Goal: Navigation & Orientation: Find specific page/section

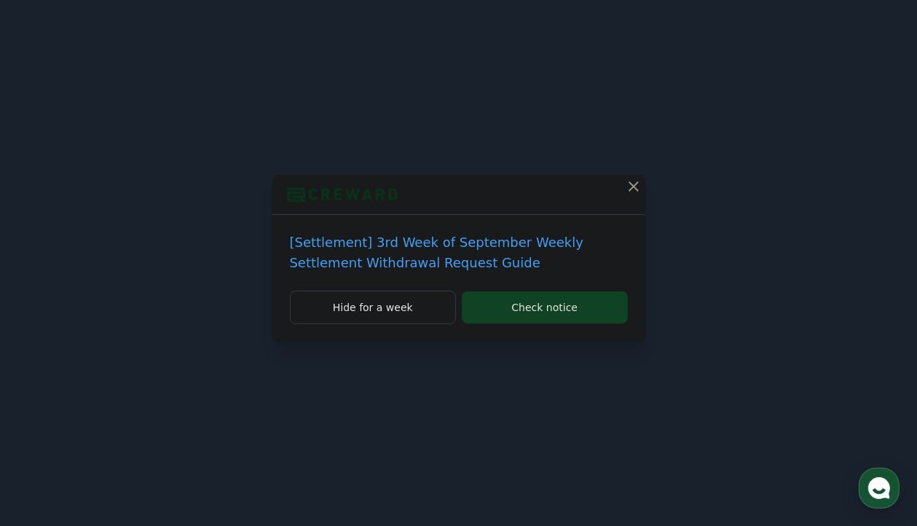
click at [455, 251] on p "[Settlement] 3rd Week of September Weekly Settlement Withdrawal Request Guide" at bounding box center [459, 252] width 338 height 41
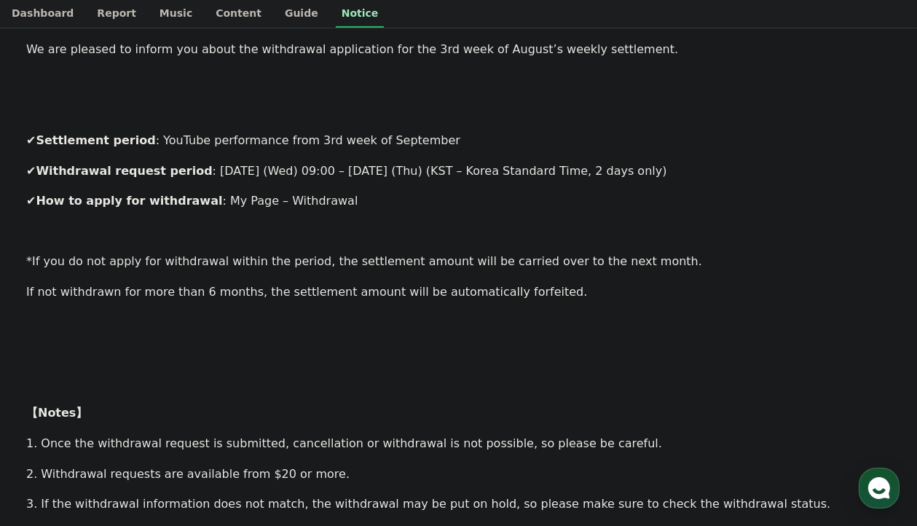
drag, startPoint x: 484, startPoint y: 271, endPoint x: 484, endPoint y: 366, distance: 95.4
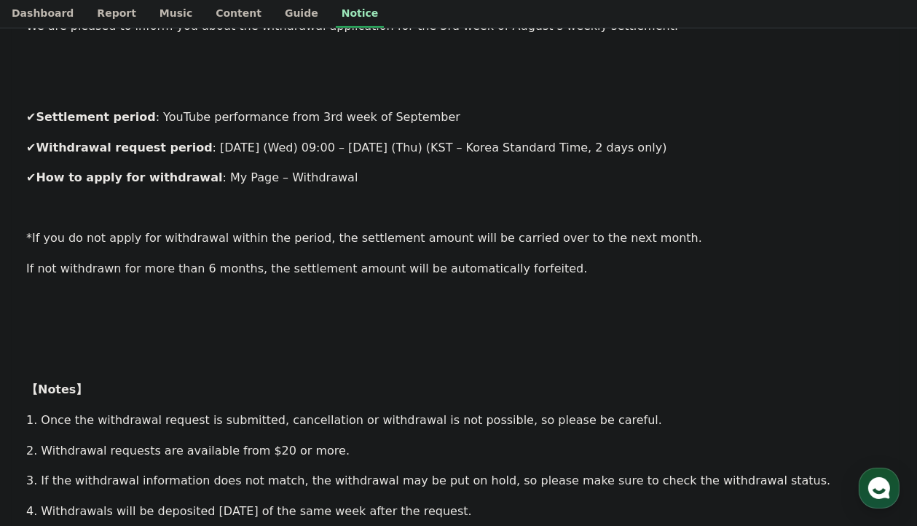
drag, startPoint x: 482, startPoint y: 302, endPoint x: 482, endPoint y: 263, distance: 39.3
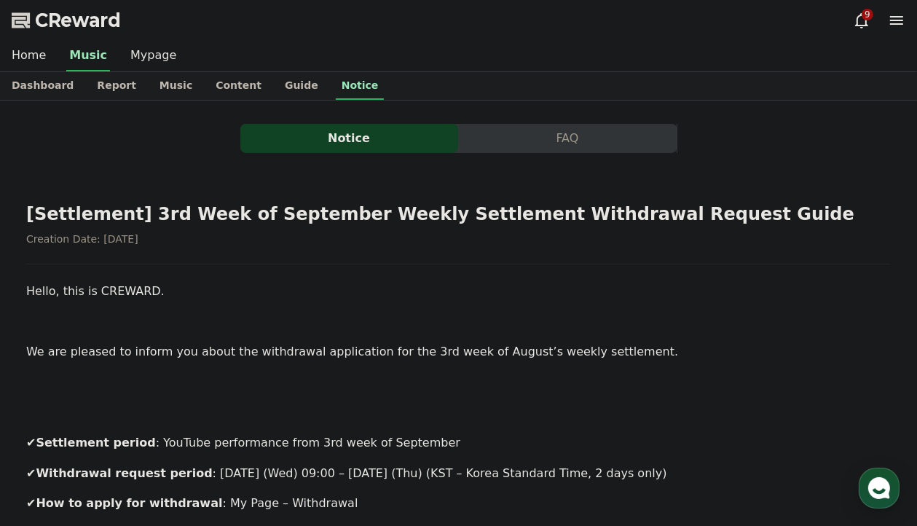
drag, startPoint x: 482, startPoint y: 263, endPoint x: 465, endPoint y: 105, distance: 159.0
click at [69, 80] on link "Dashboard" at bounding box center [42, 86] width 85 height 28
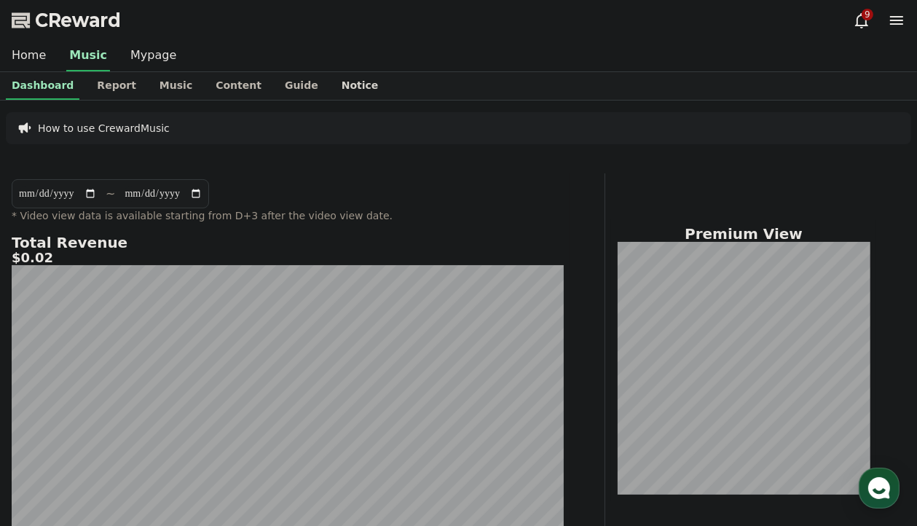
drag, startPoint x: 272, startPoint y: 198, endPoint x: 327, endPoint y: 79, distance: 131.0
click at [869, 23] on icon at bounding box center [861, 20] width 17 height 17
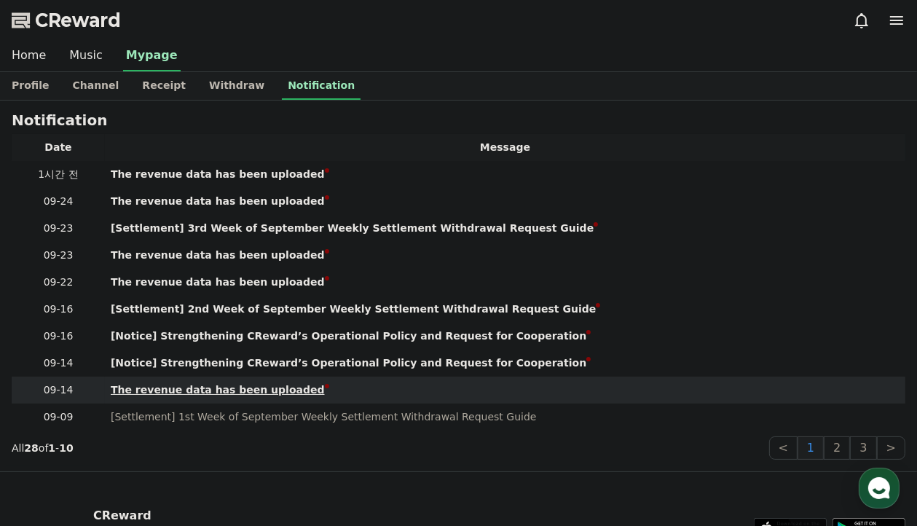
click at [261, 388] on div "The revenue data has been uploaded" at bounding box center [218, 389] width 214 height 15
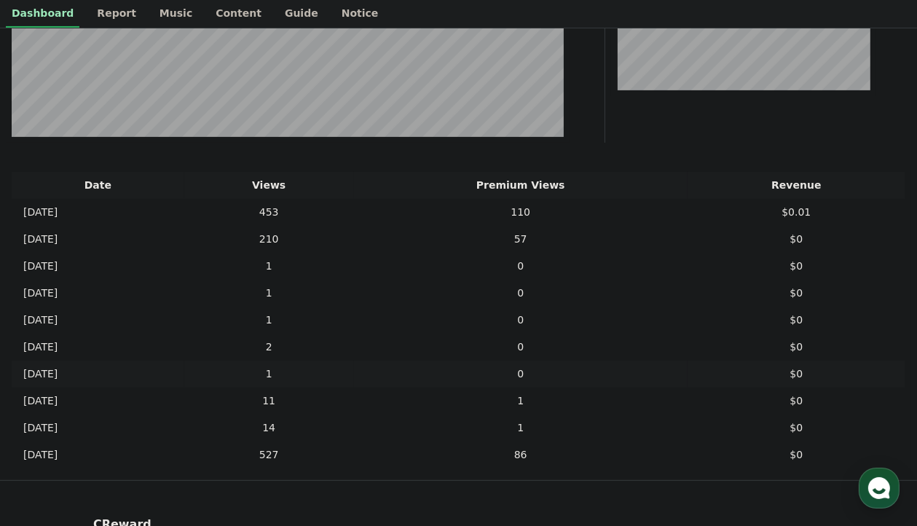
drag, startPoint x: 324, startPoint y: 341, endPoint x: 331, endPoint y: 292, distance: 49.3
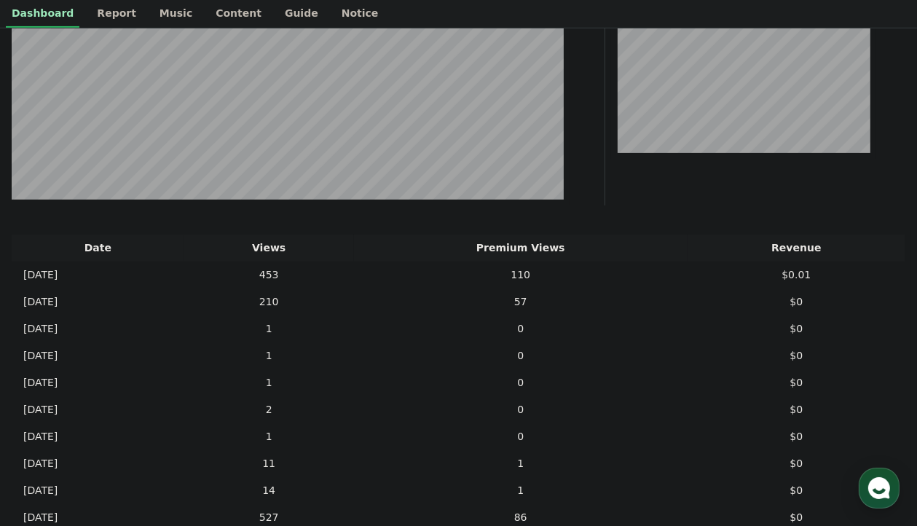
scroll to position [315, 0]
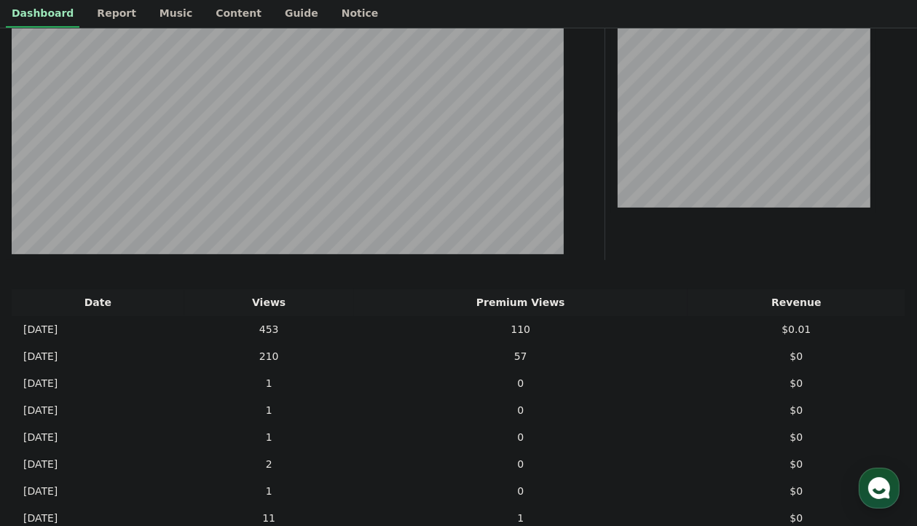
drag, startPoint x: 409, startPoint y: 284, endPoint x: 409, endPoint y: 253, distance: 30.6
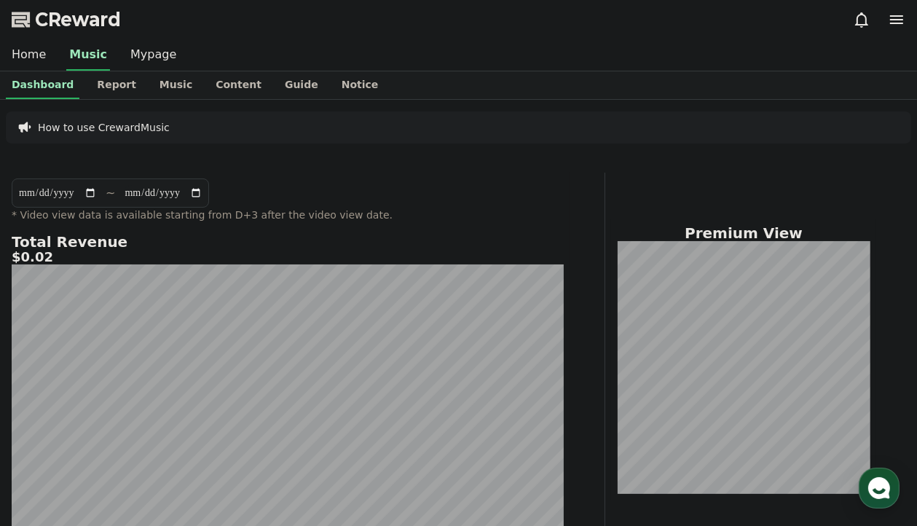
scroll to position [0, 0]
click at [868, 15] on icon at bounding box center [861, 20] width 17 height 17
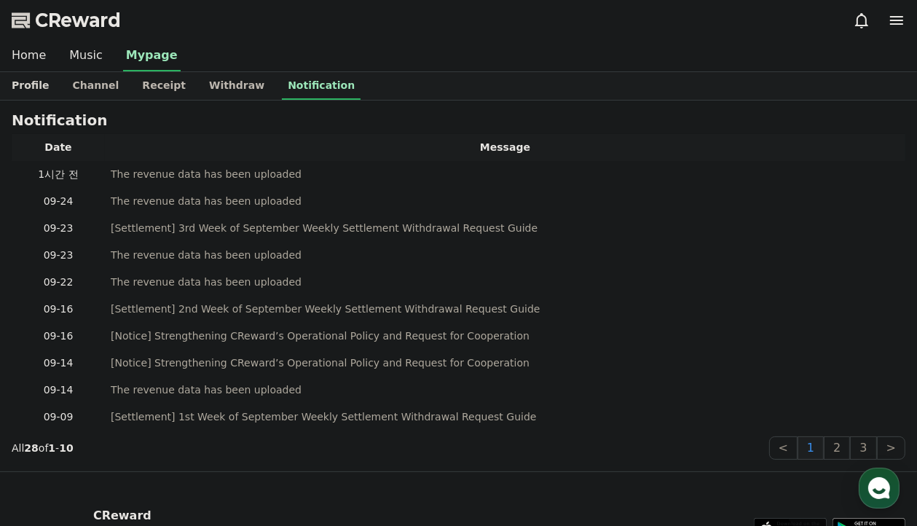
click at [36, 85] on link "Profile" at bounding box center [30, 86] width 60 height 28
select select "**********"
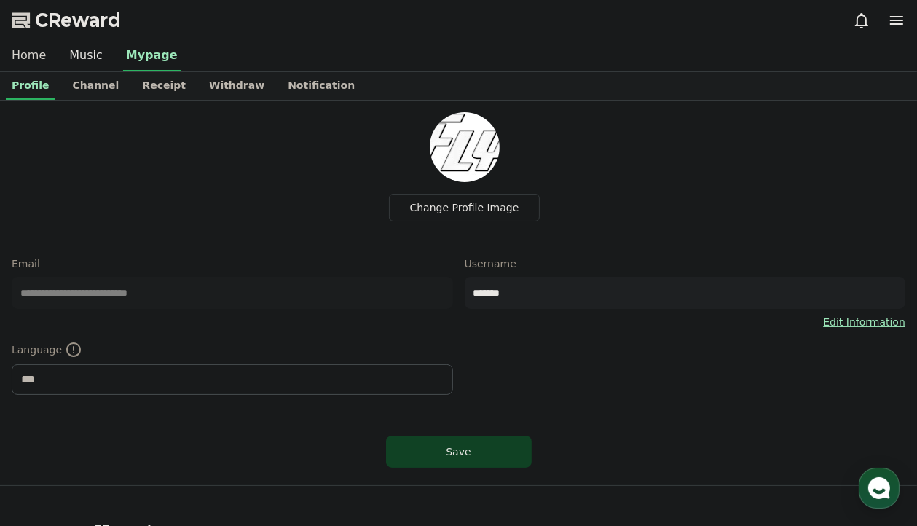
click at [24, 65] on link "Home" at bounding box center [29, 56] width 58 height 31
